Goal: Task Accomplishment & Management: Manage account settings

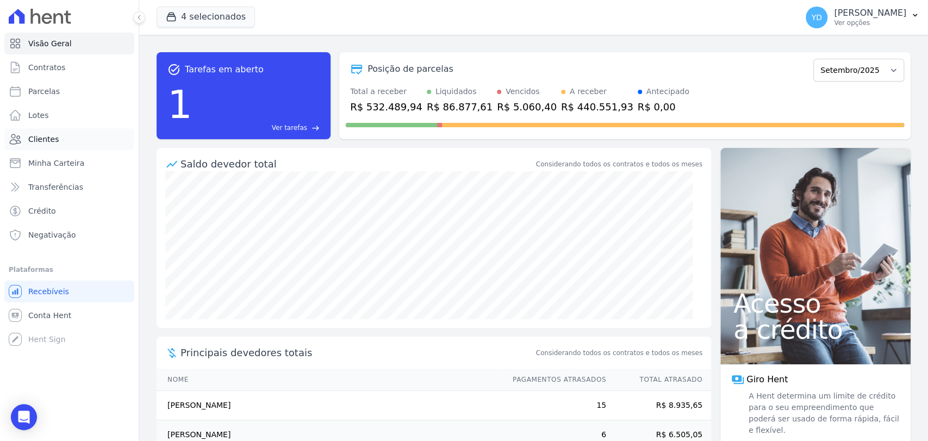
click at [74, 139] on link "Clientes" at bounding box center [69, 139] width 130 height 22
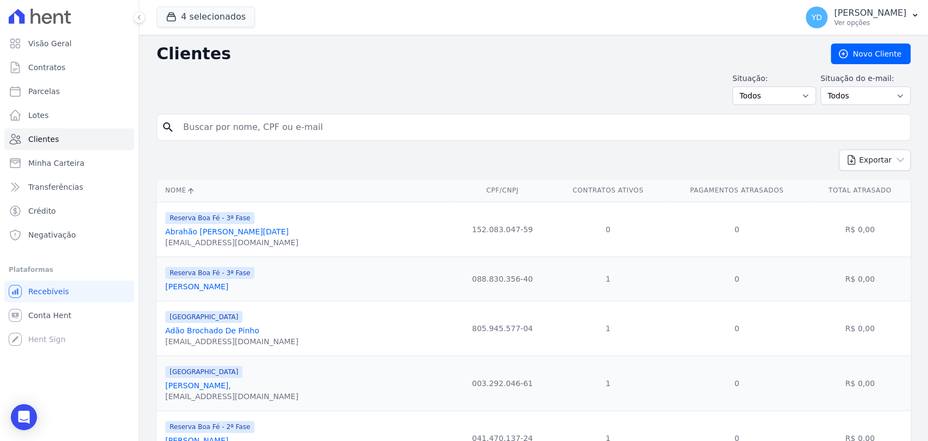
click at [266, 123] on input "search" at bounding box center [541, 127] width 729 height 22
type input "adriana"
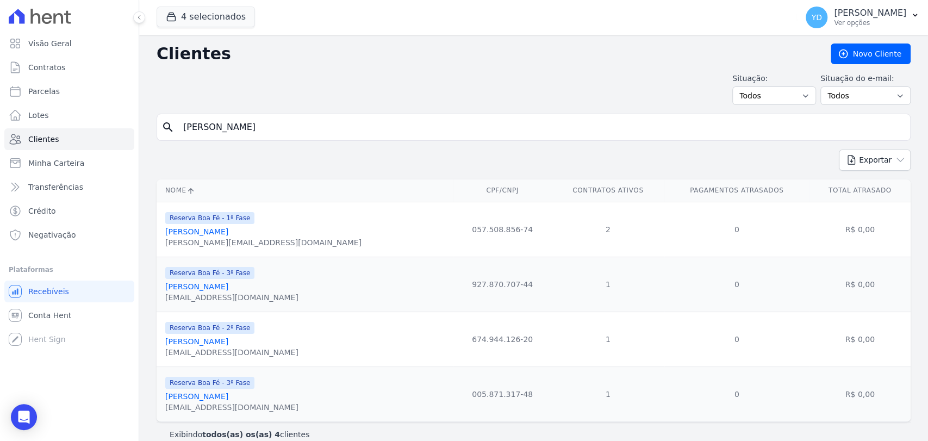
click at [228, 233] on link "Adriana Da Silva Santiago Rodrigues" at bounding box center [196, 231] width 63 height 9
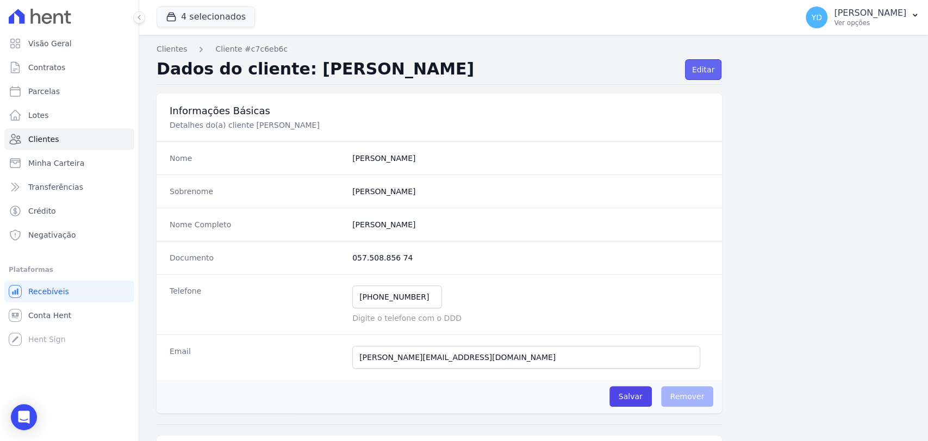
click at [700, 74] on link "Editar" at bounding box center [703, 69] width 36 height 21
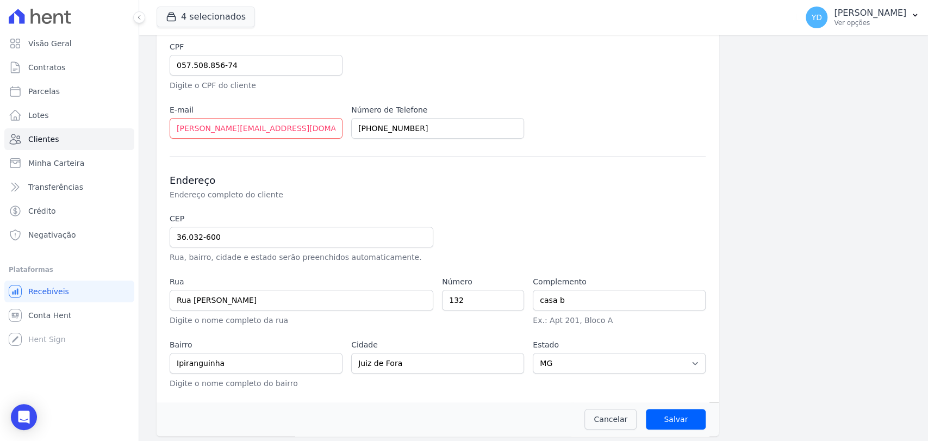
scroll to position [207, 0]
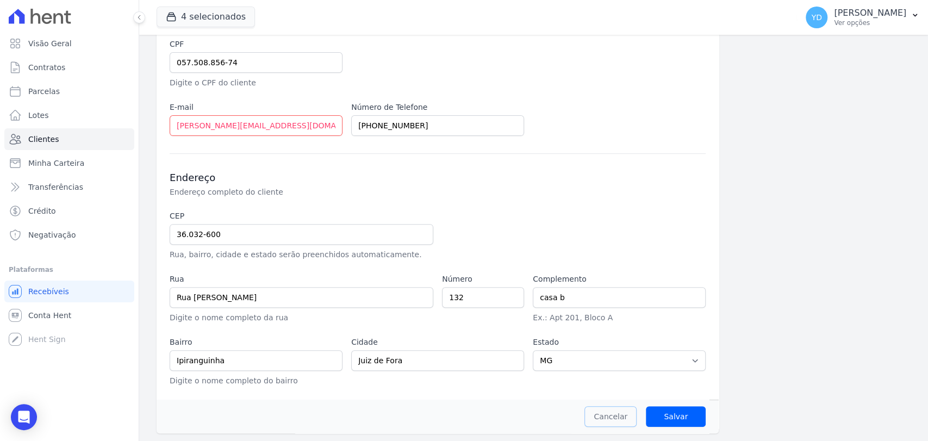
click at [603, 416] on link "Cancelar" at bounding box center [610, 416] width 52 height 21
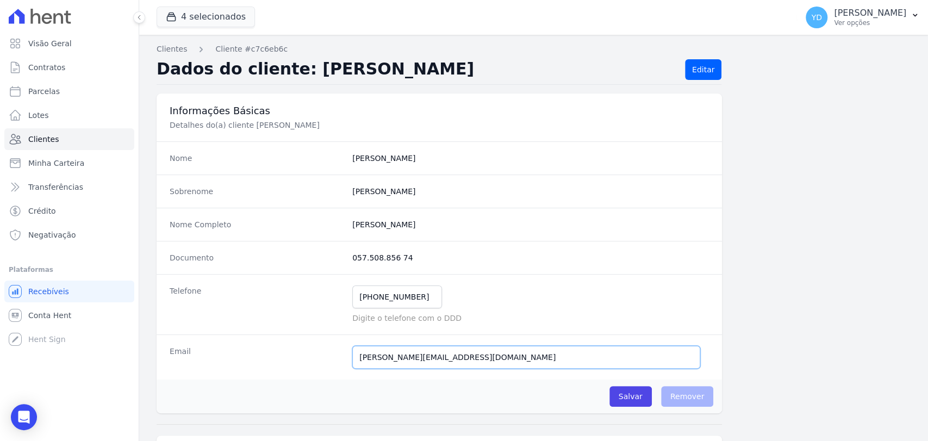
click at [522, 350] on input "adriana-aslan@hotmail.com" at bounding box center [526, 357] width 348 height 23
paste input "santiagorodrigues@outlook"
type input "adrianasantiagorodrigues@outlook.com"
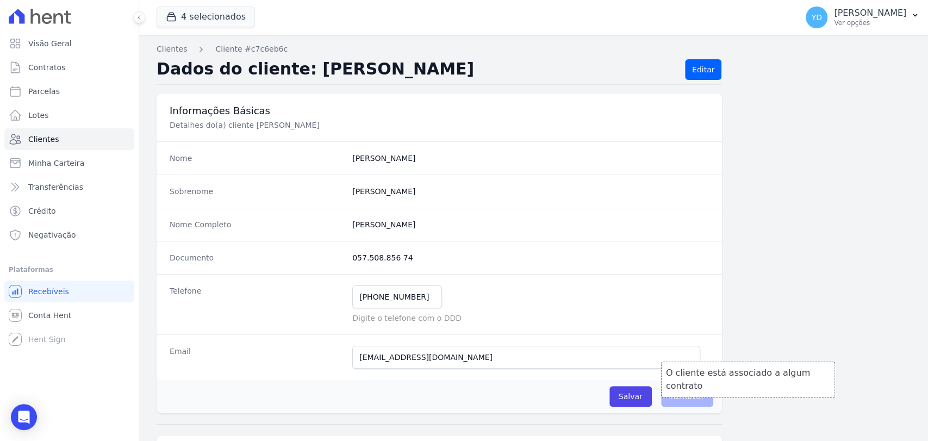
click at [680, 403] on span "Remover" at bounding box center [687, 396] width 53 height 21
click at [624, 399] on input "Salvar" at bounding box center [630, 396] width 42 height 21
click at [91, 72] on link "Contratos" at bounding box center [69, 68] width 130 height 22
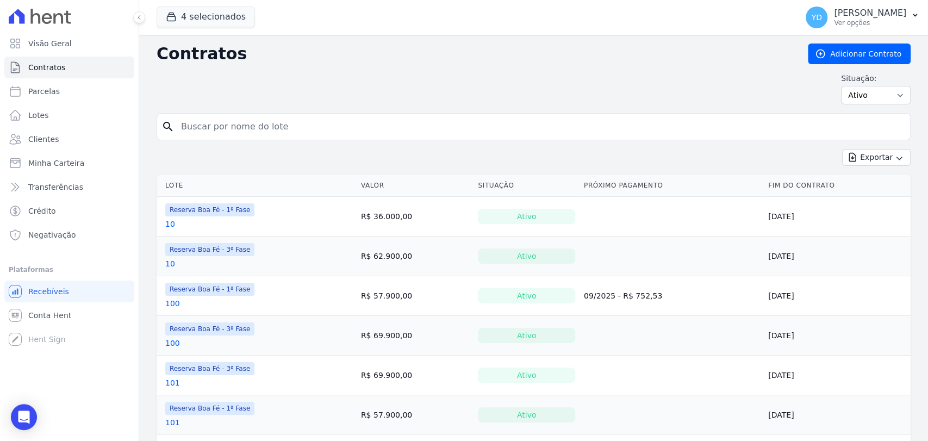
click at [313, 123] on input "search" at bounding box center [540, 127] width 731 height 22
type input "88"
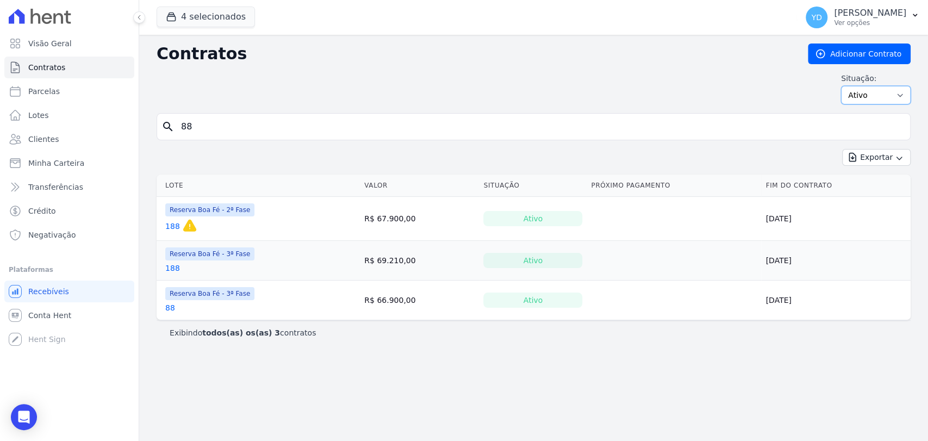
click at [878, 96] on select "Ativo Todos Pausado Distratado Rascunho Expirado Encerrado" at bounding box center [876, 95] width 70 height 18
select select "all"
click at [846, 86] on select "Ativo Todos Pausado Distratado Rascunho Expirado Encerrado" at bounding box center [876, 95] width 70 height 18
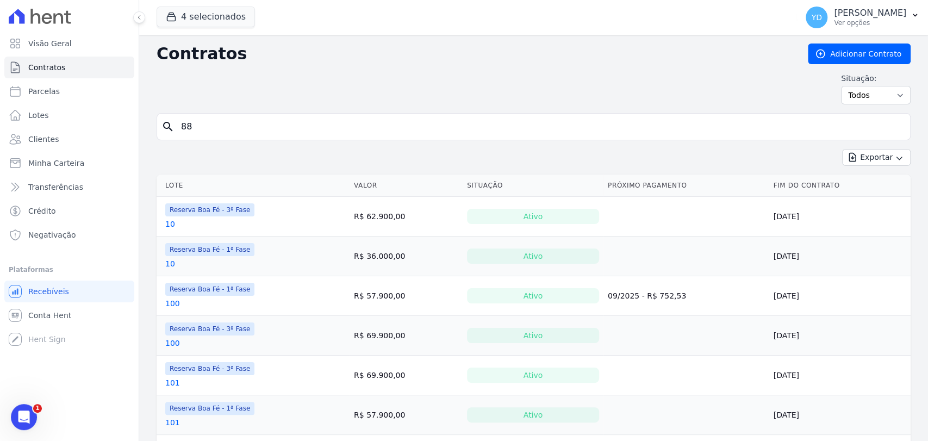
type input "88"
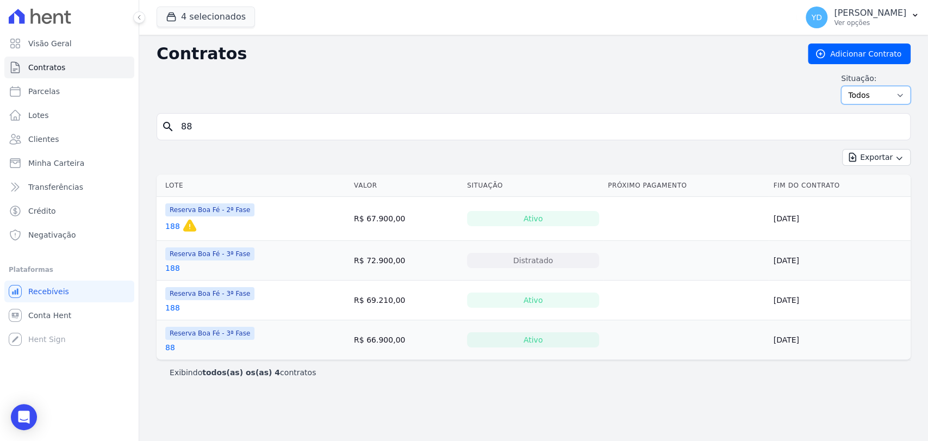
click at [855, 100] on select "Ativo Todos Pausado Distratado Rascunho Expirado Encerrado" at bounding box center [876, 95] width 70 height 18
